Goal: Information Seeking & Learning: Learn about a topic

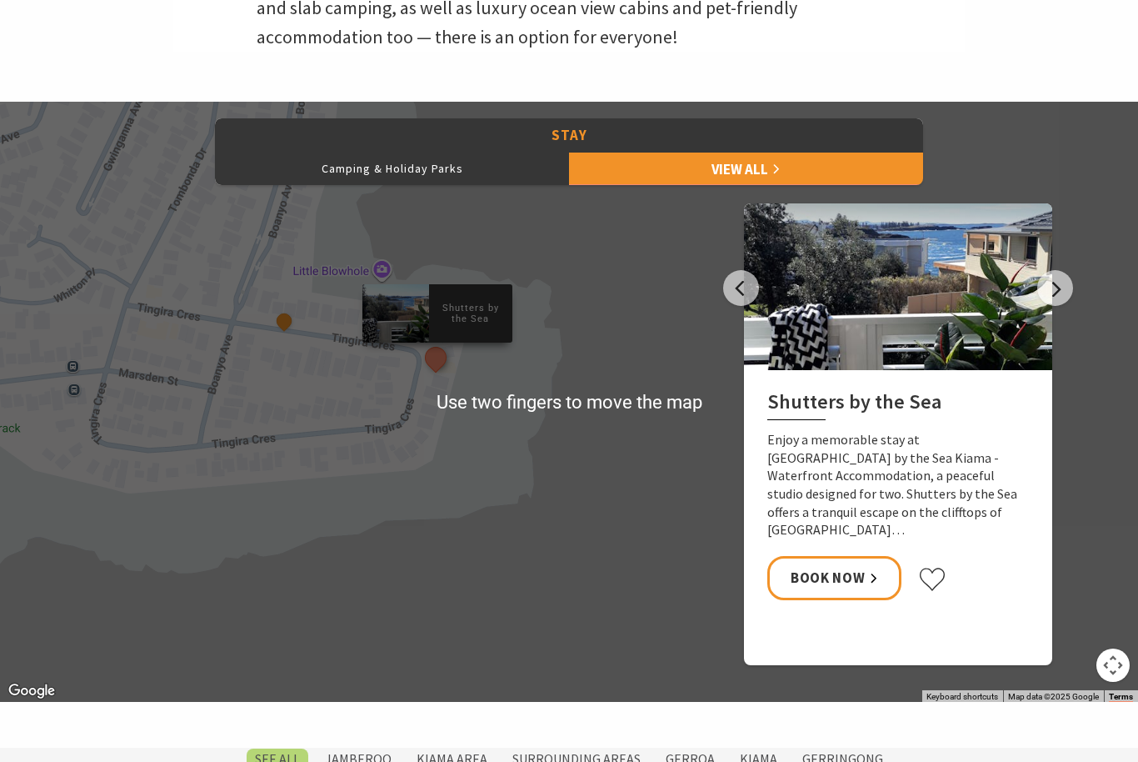
scroll to position [705, 0]
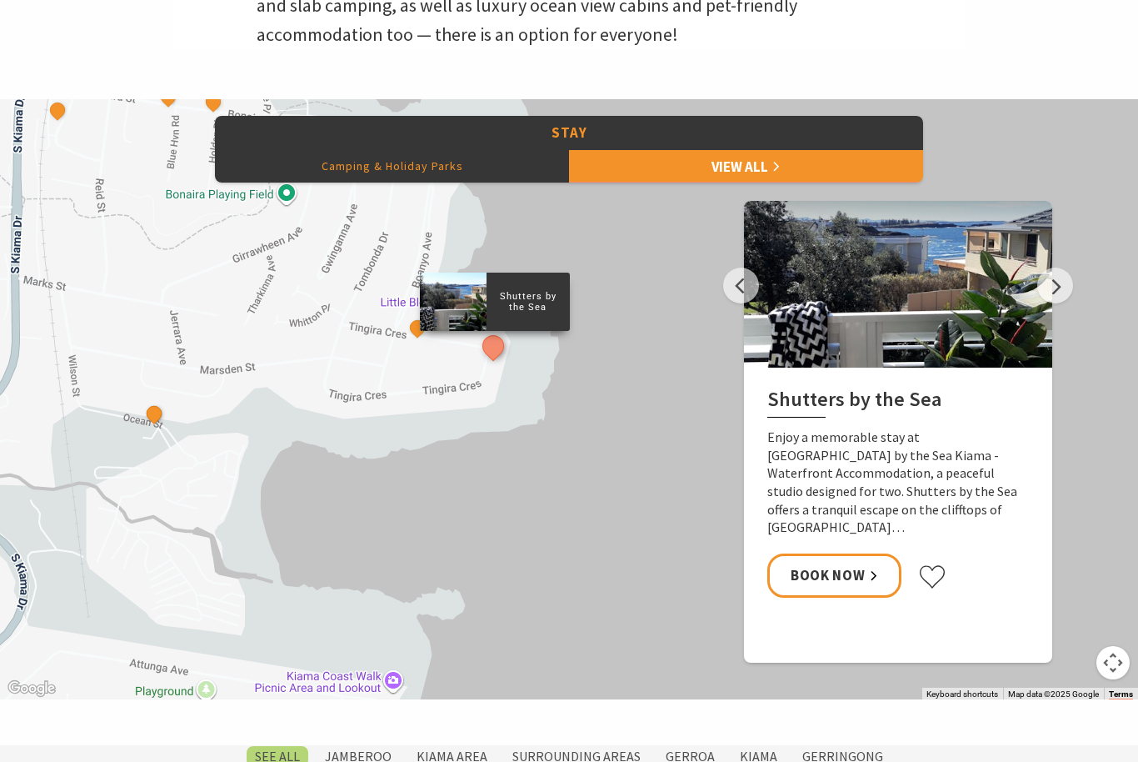
click at [460, 183] on button "Camping & Holiday Parks" at bounding box center [392, 165] width 354 height 33
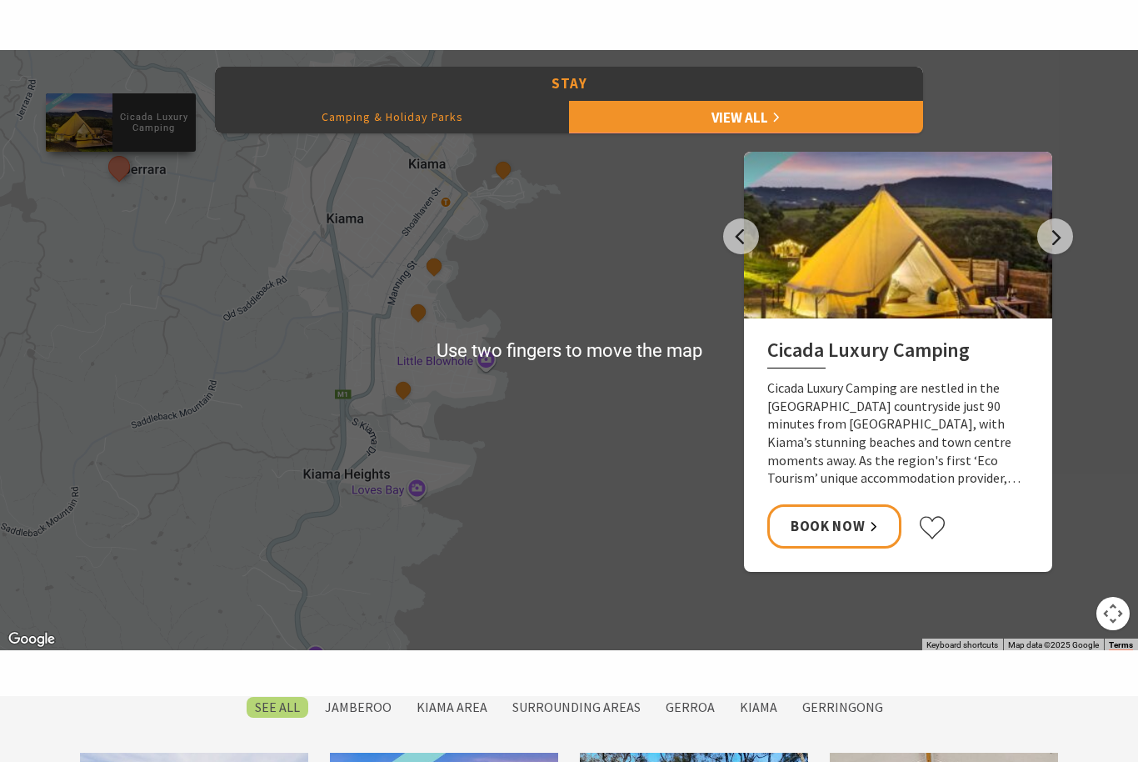
scroll to position [753, 0]
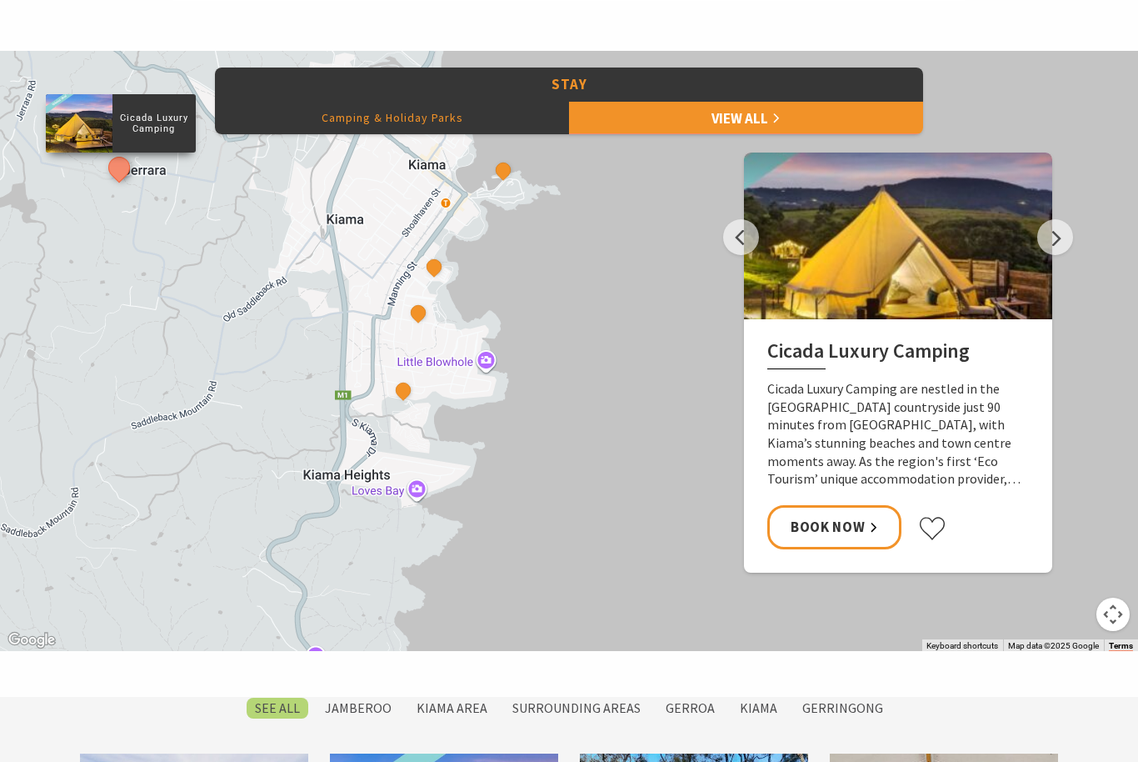
click at [533, 328] on div "Cicada Luxury Camping [GEOGRAPHIC_DATA] BIG4 [GEOGRAPHIC_DATA] [GEOGRAPHIC_DATA…" at bounding box center [569, 351] width 1138 height 600
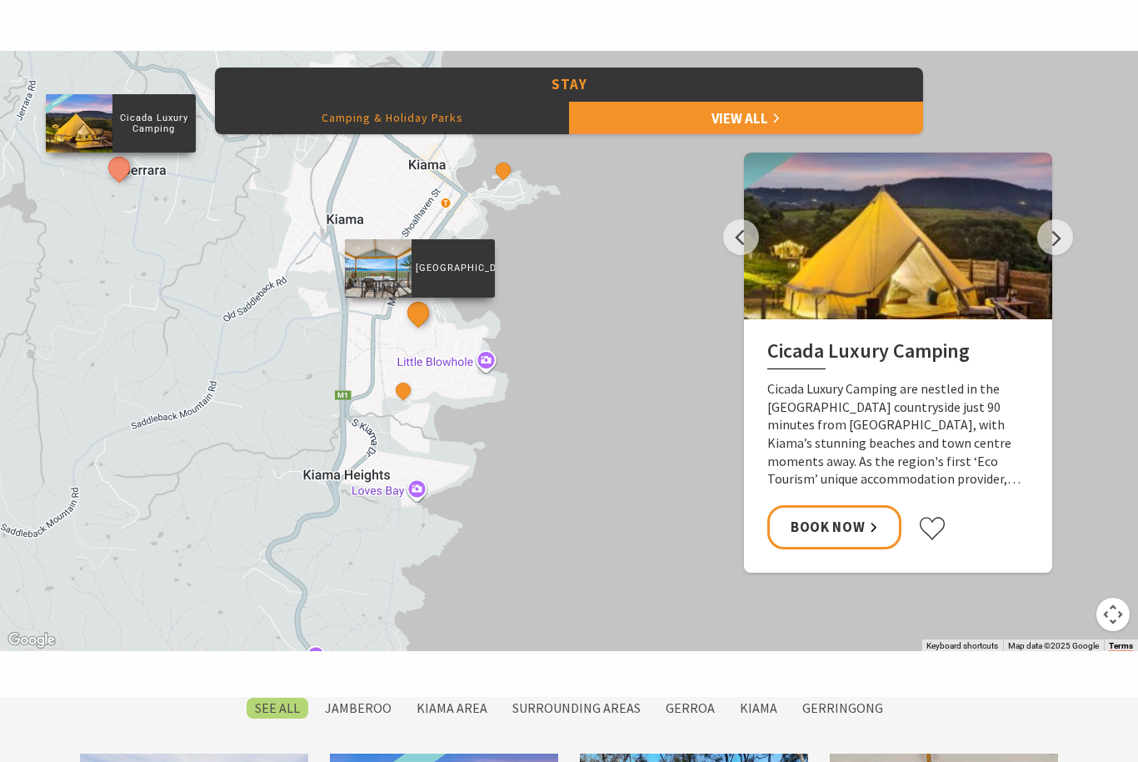
click at [419, 328] on button "See detail about Kendalls Beach Holiday Park" at bounding box center [418, 313] width 31 height 31
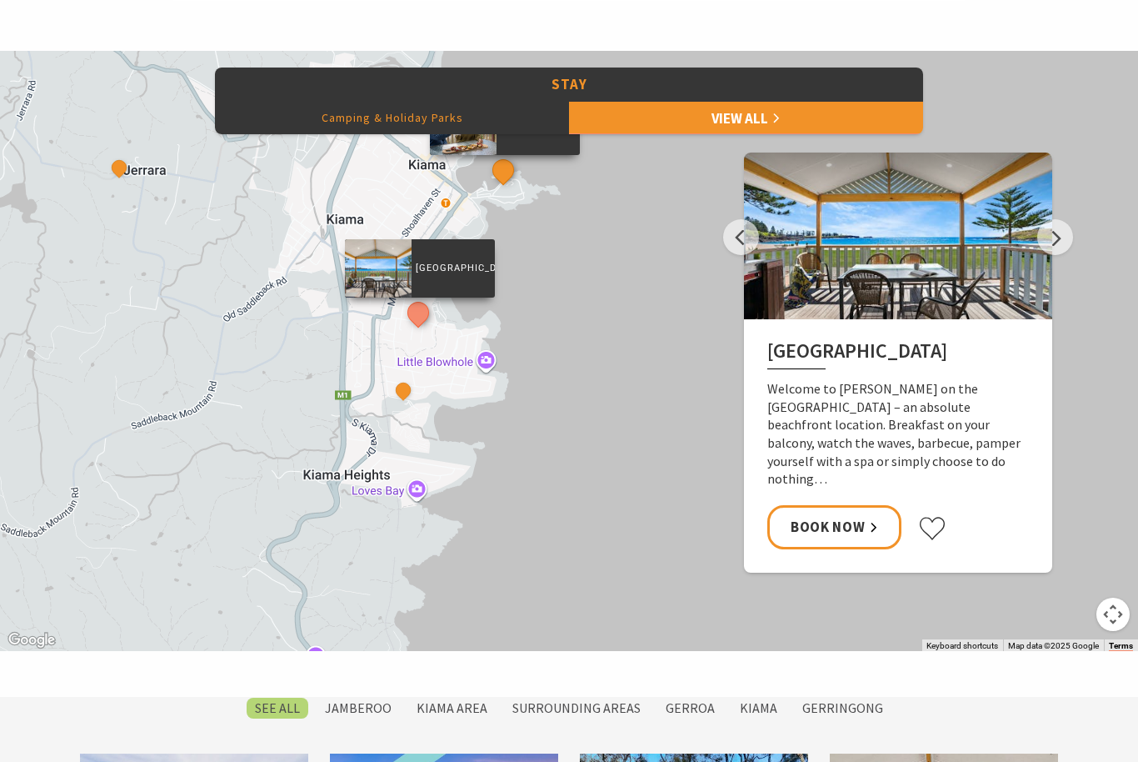
click at [500, 186] on button "See detail about Kiama Harbour Cabins" at bounding box center [503, 170] width 31 height 31
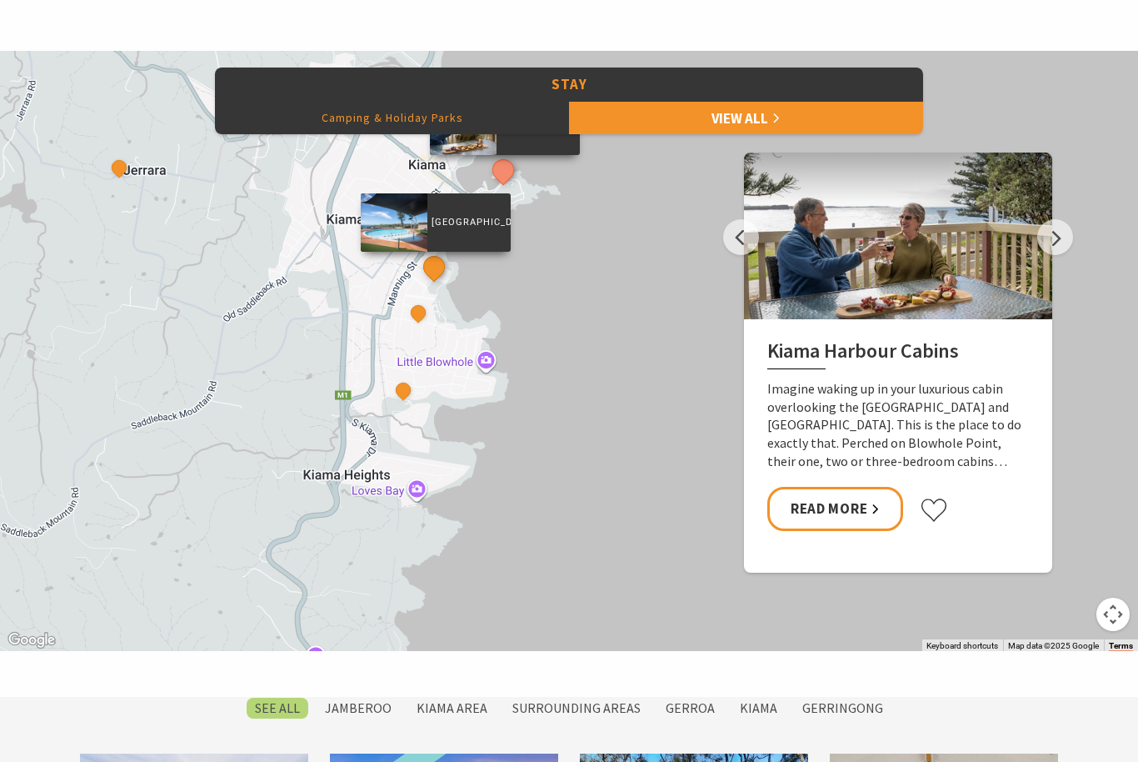
click at [438, 283] on button "See detail about Surf Beach Holiday Park" at bounding box center [434, 267] width 31 height 31
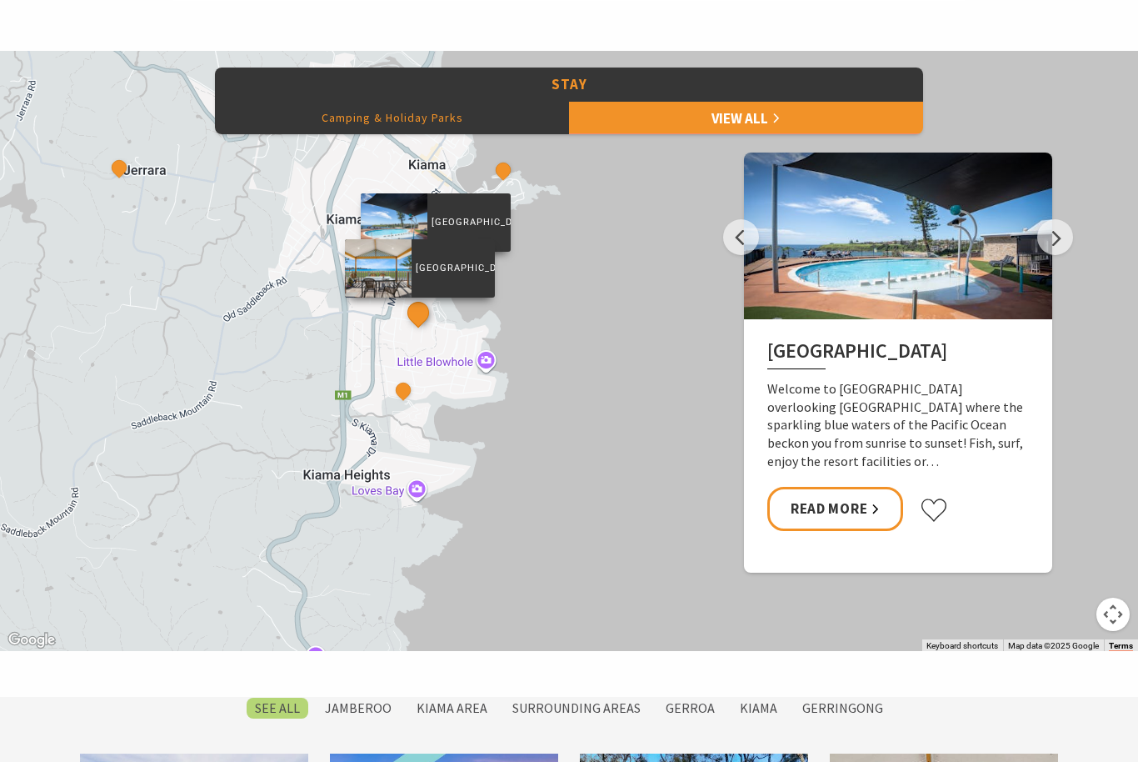
click at [420, 328] on button "See detail about Kendalls Beach Holiday Park" at bounding box center [418, 313] width 31 height 31
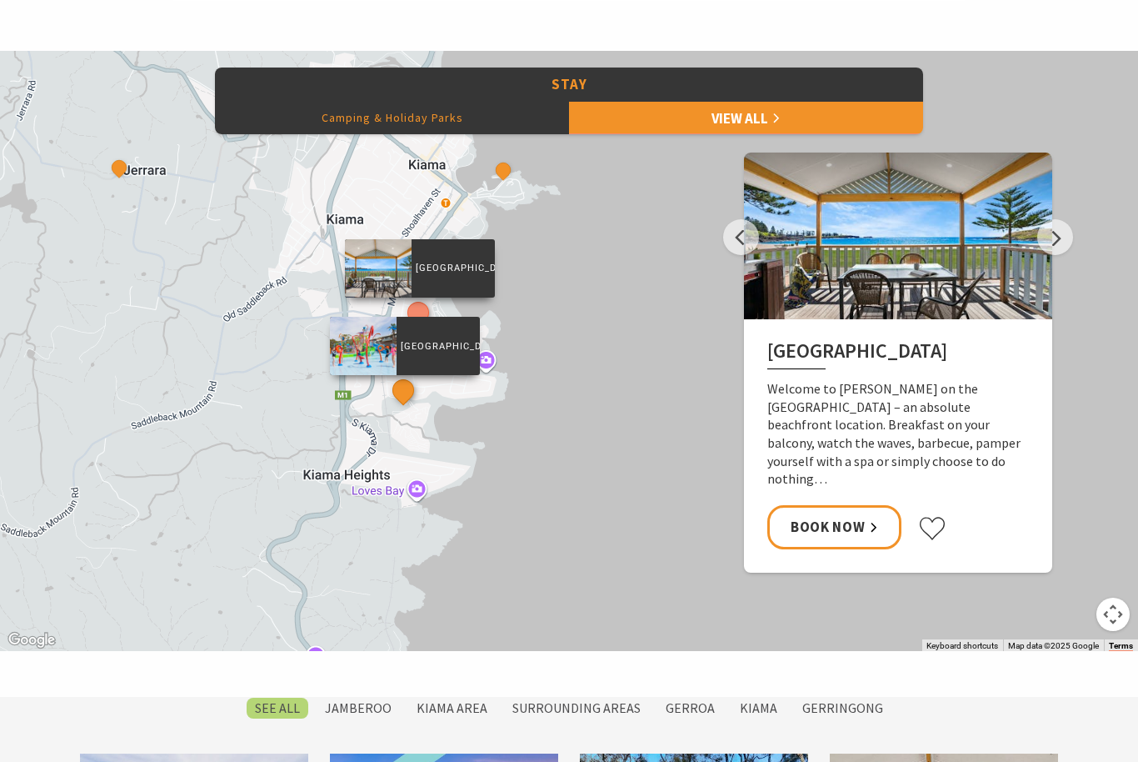
click at [409, 406] on button "See detail about BIG4 Easts Beach Holiday Park" at bounding box center [403, 390] width 31 height 31
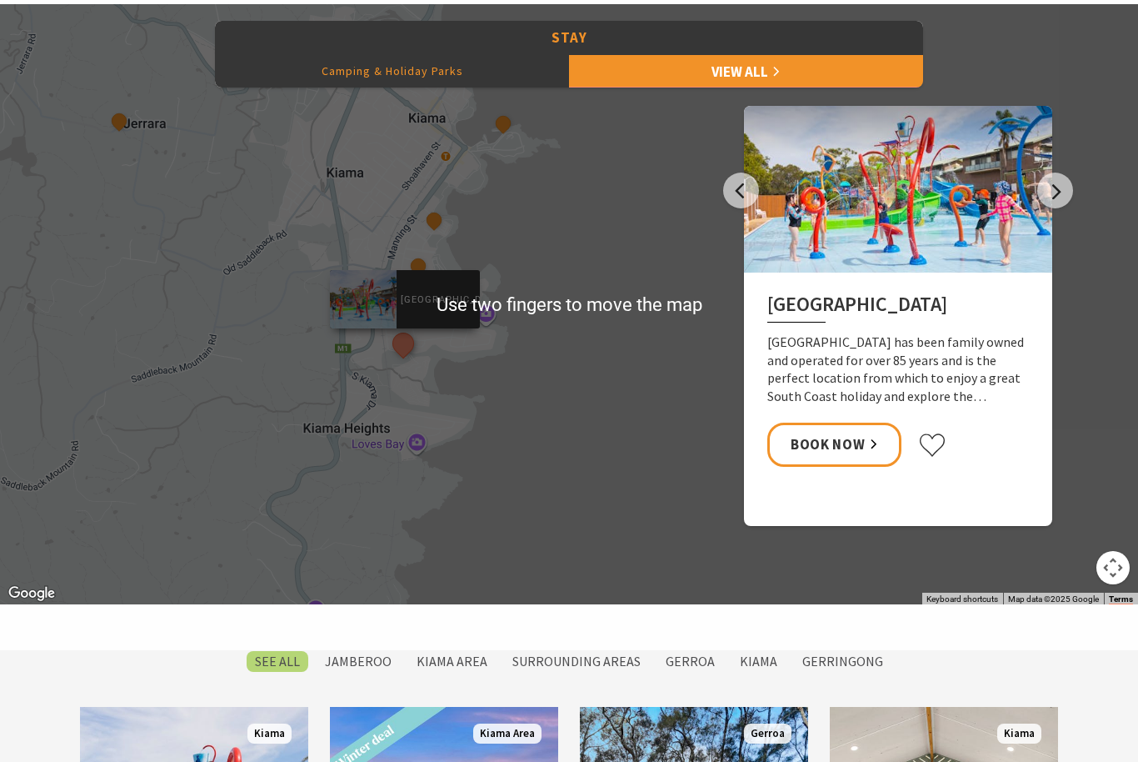
scroll to position [801, 0]
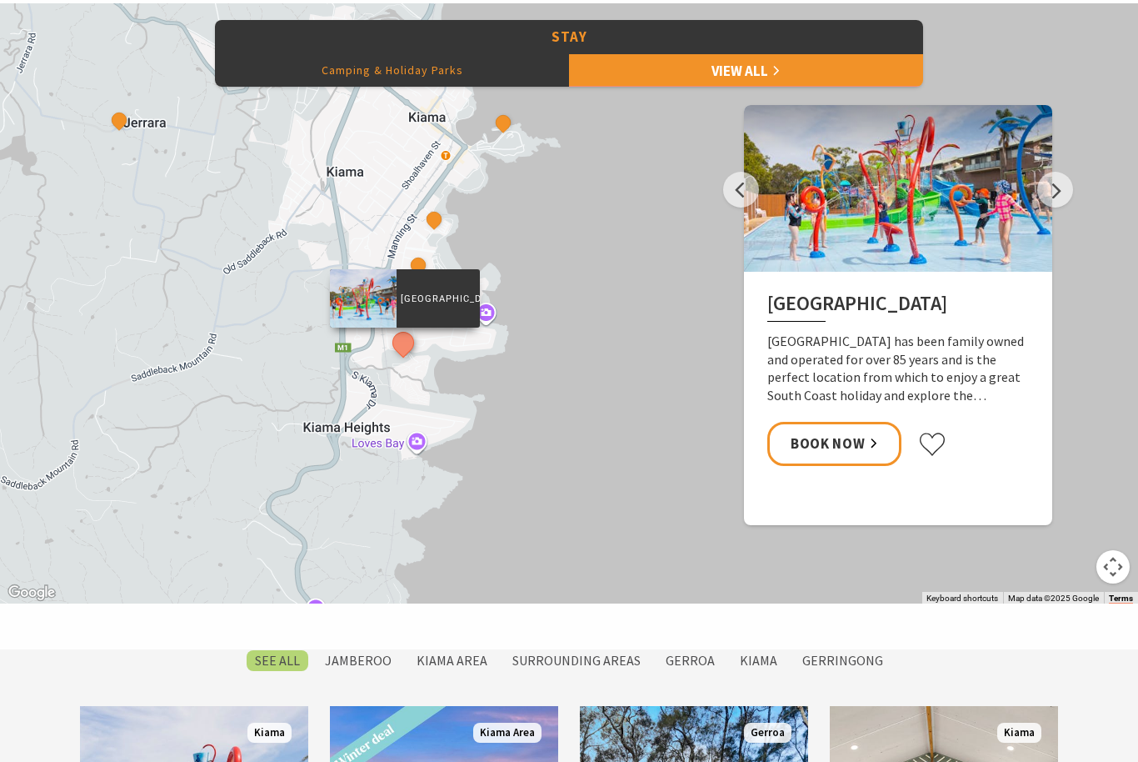
click at [220, 386] on div "Cicada Luxury Camping [GEOGRAPHIC_DATA] BIG4 [GEOGRAPHIC_DATA] [GEOGRAPHIC_DATA…" at bounding box center [569, 303] width 1138 height 600
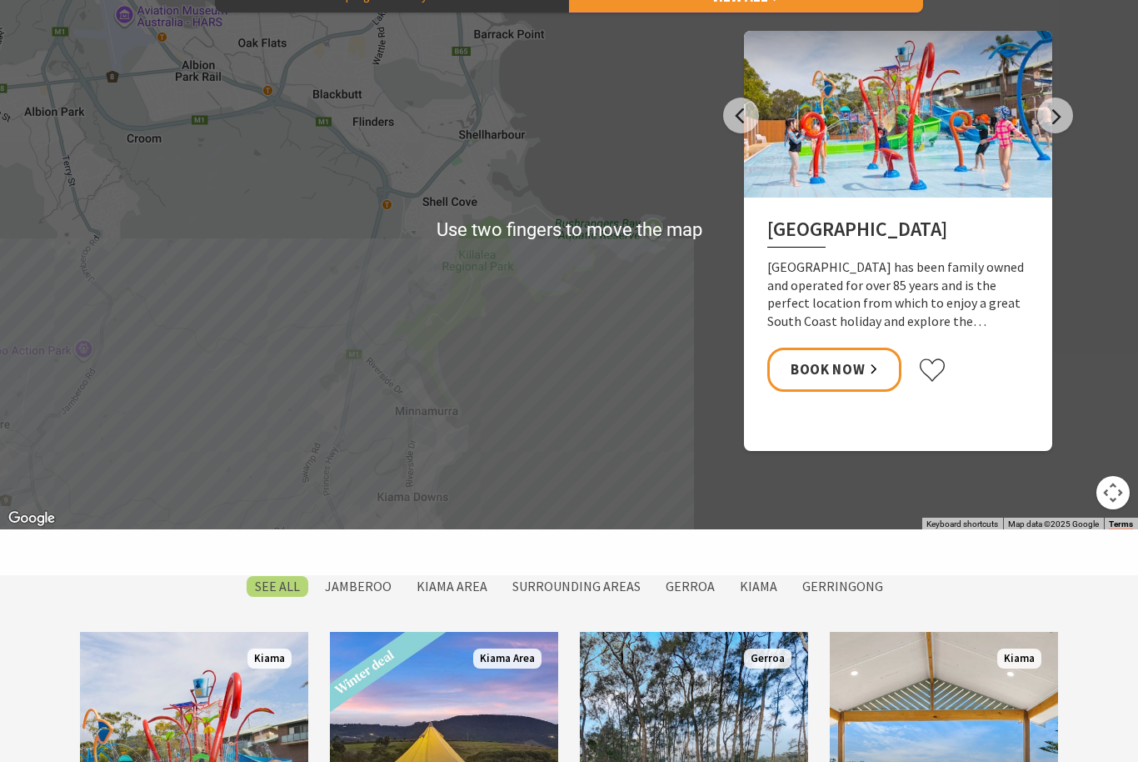
scroll to position [876, 0]
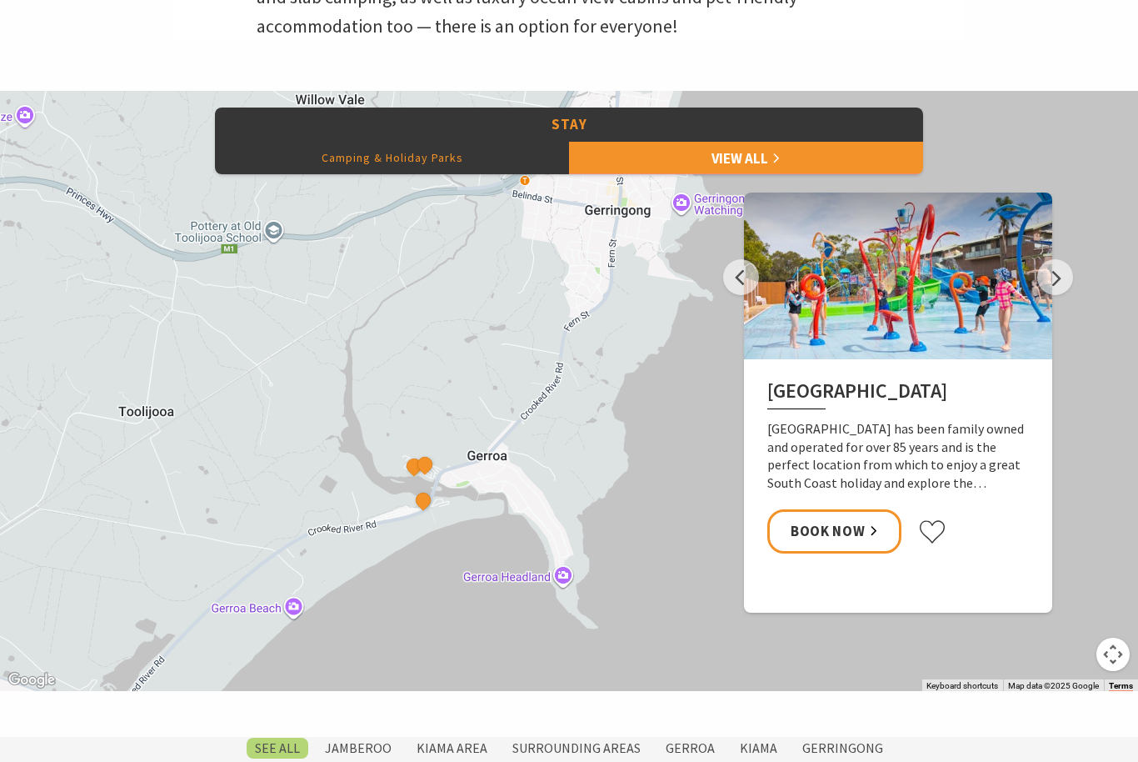
scroll to position [709, 0]
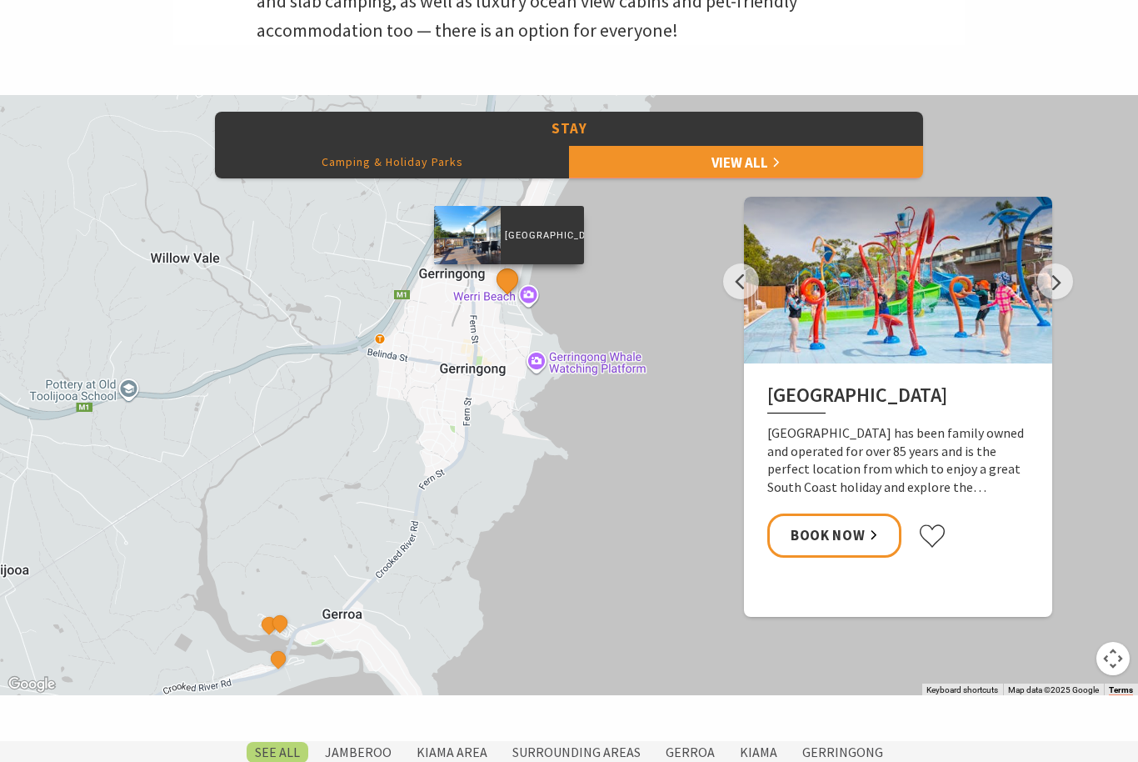
click at [509, 295] on button "See detail about Werri Beach Holiday Park" at bounding box center [508, 279] width 31 height 31
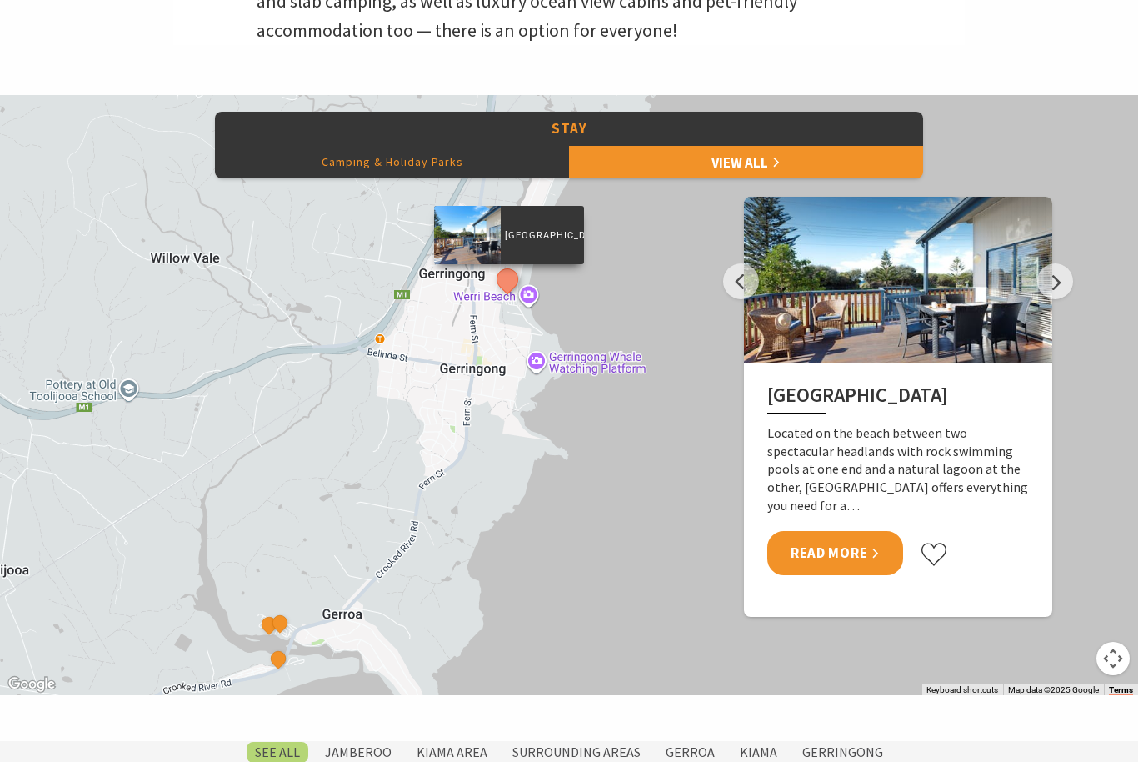
click at [836, 575] on link "Read More" at bounding box center [836, 553] width 136 height 44
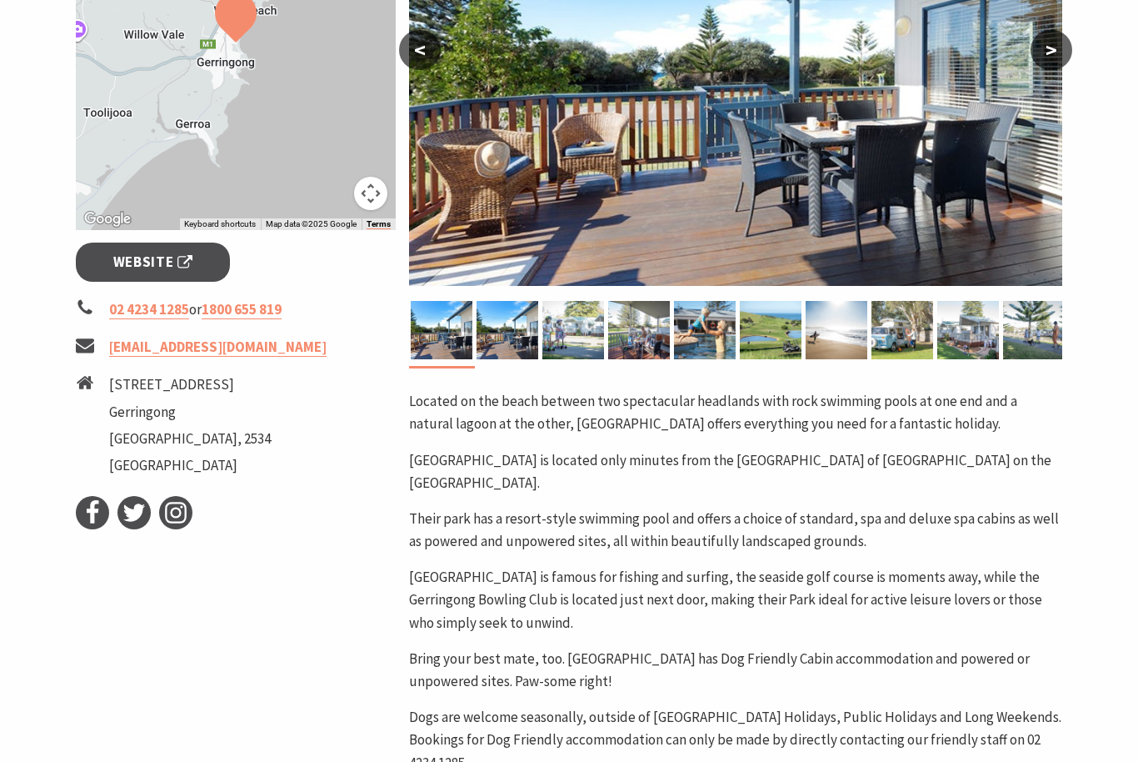
scroll to position [452, 0]
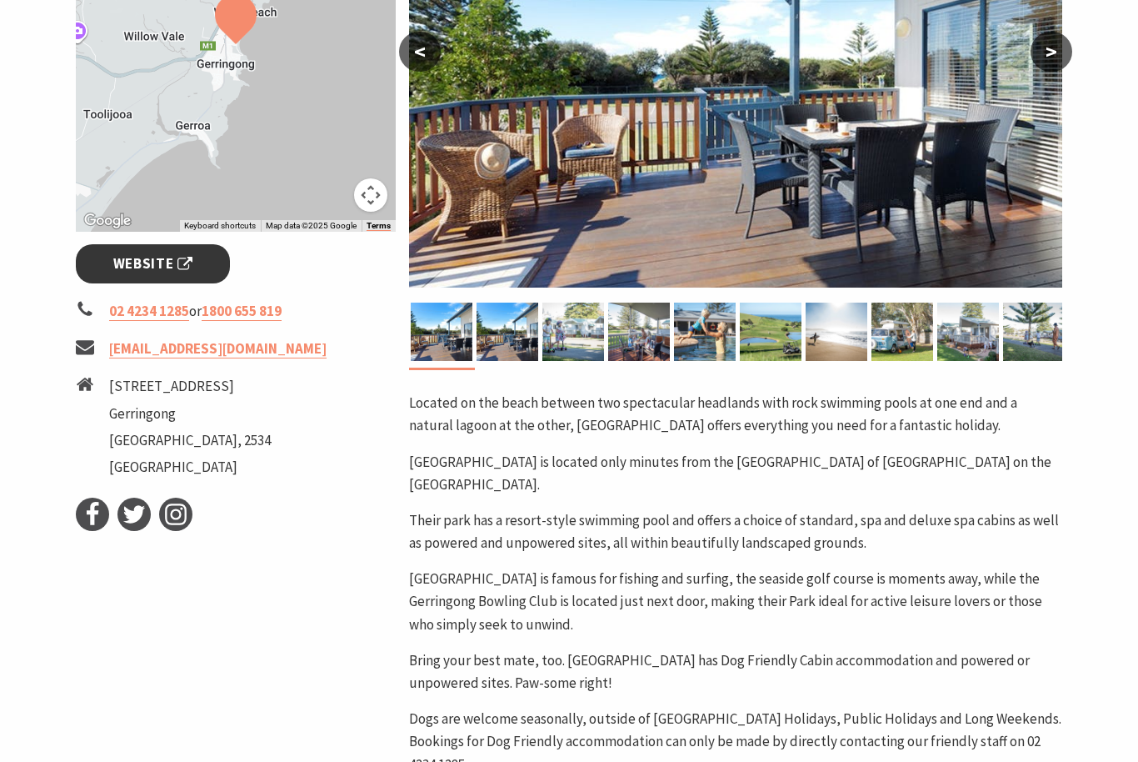
click at [139, 249] on link "Website" at bounding box center [153, 263] width 154 height 39
